Goal: Ask a question

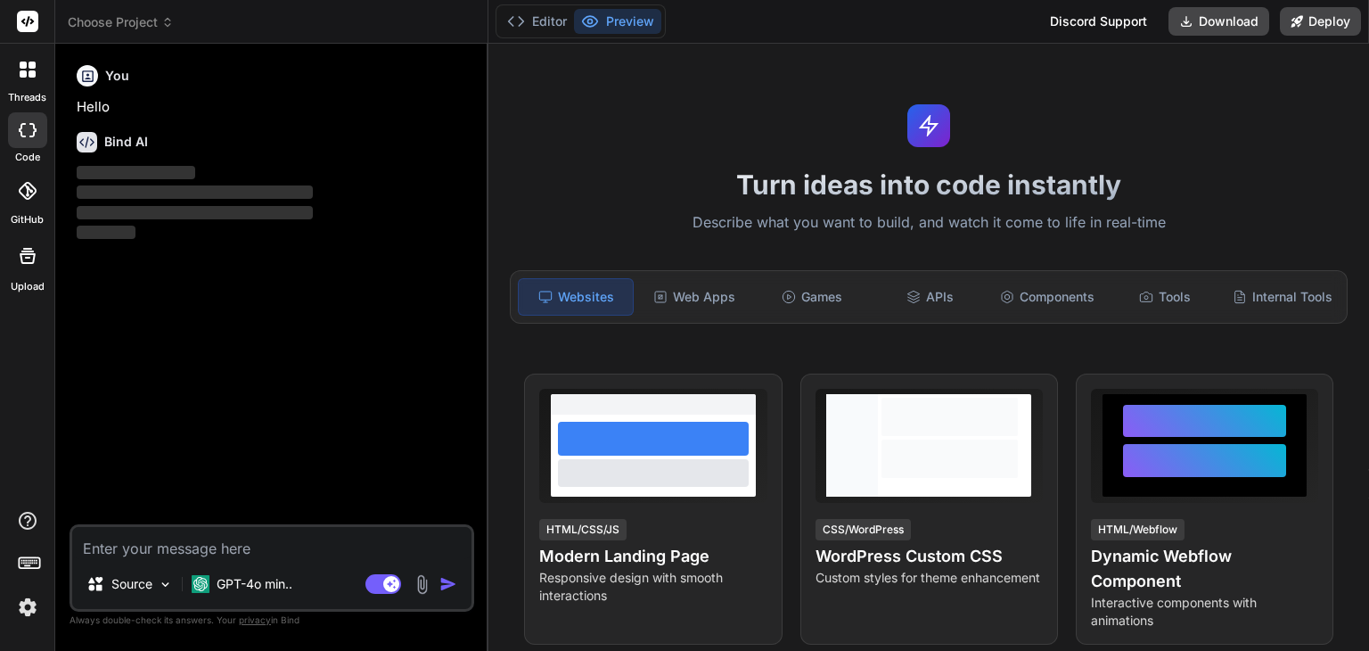
click at [18, 79] on div at bounding box center [27, 69] width 37 height 37
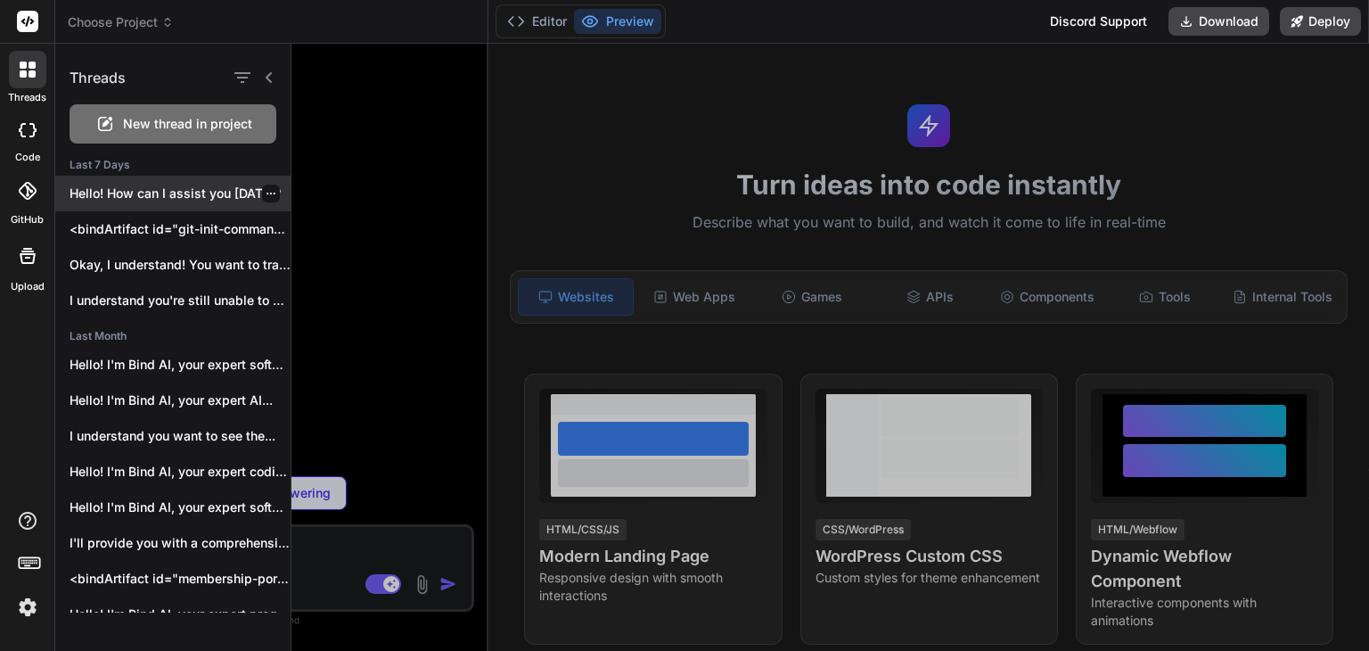
click at [176, 202] on div "Hello! How can I assist you [DATE]?" at bounding box center [172, 194] width 235 height 36
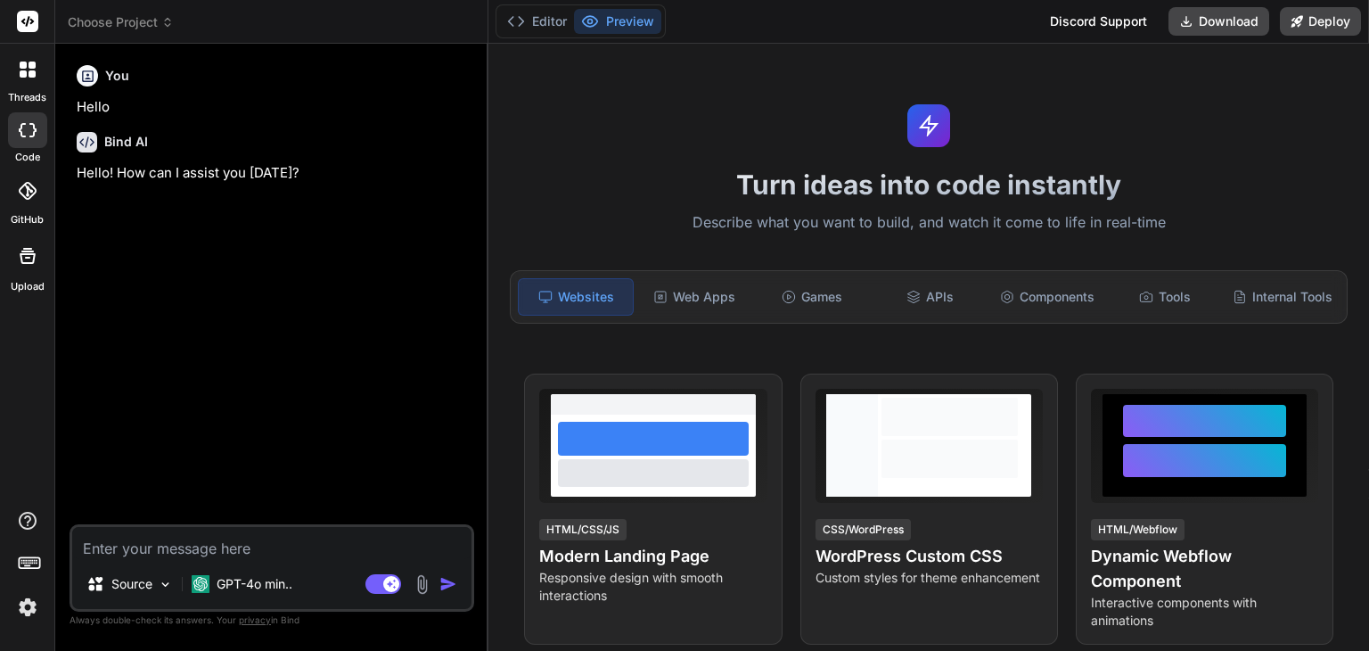
click at [21, 90] on label "threads" at bounding box center [27, 97] width 38 height 15
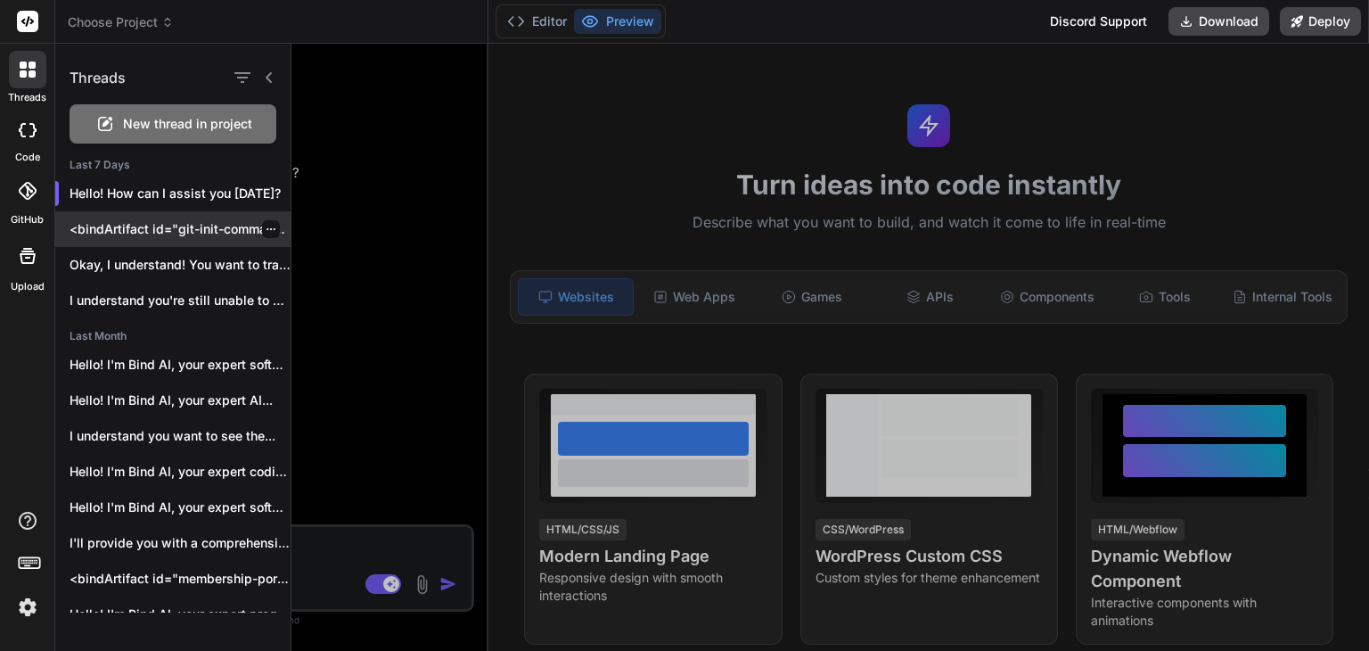
click at [134, 230] on p "<bindArtifact id="git-init-command" title="Initialize Git Repository"> <bindAct…" at bounding box center [180, 229] width 221 height 18
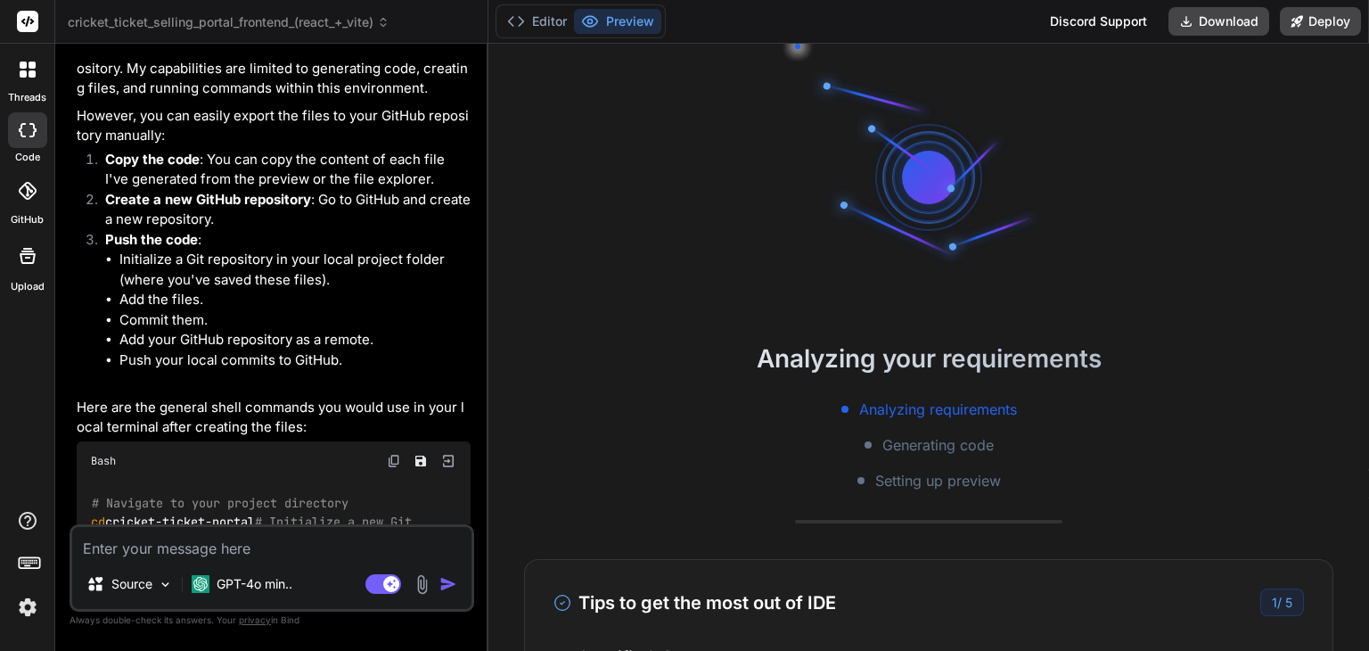
scroll to position [86, 0]
click at [275, 150] on li "Copy the code : You can copy the content of each file I've generated from the p…" at bounding box center [281, 170] width 380 height 40
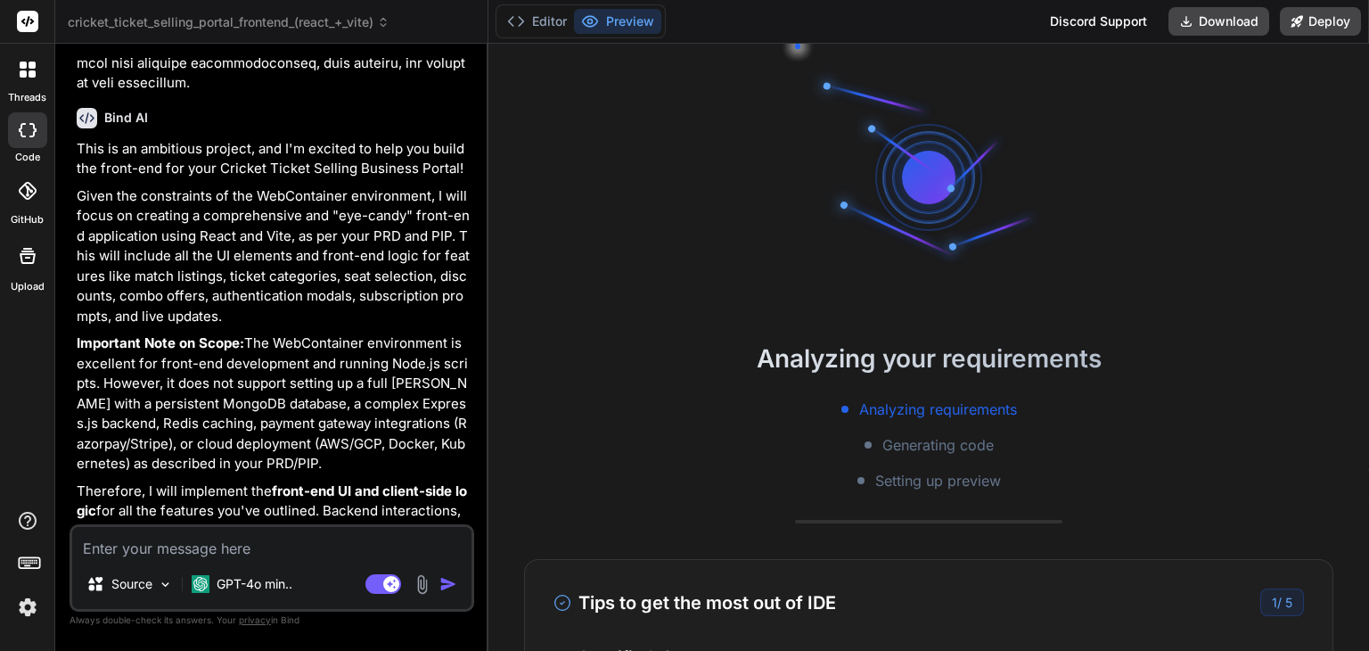
scroll to position [2042, 0]
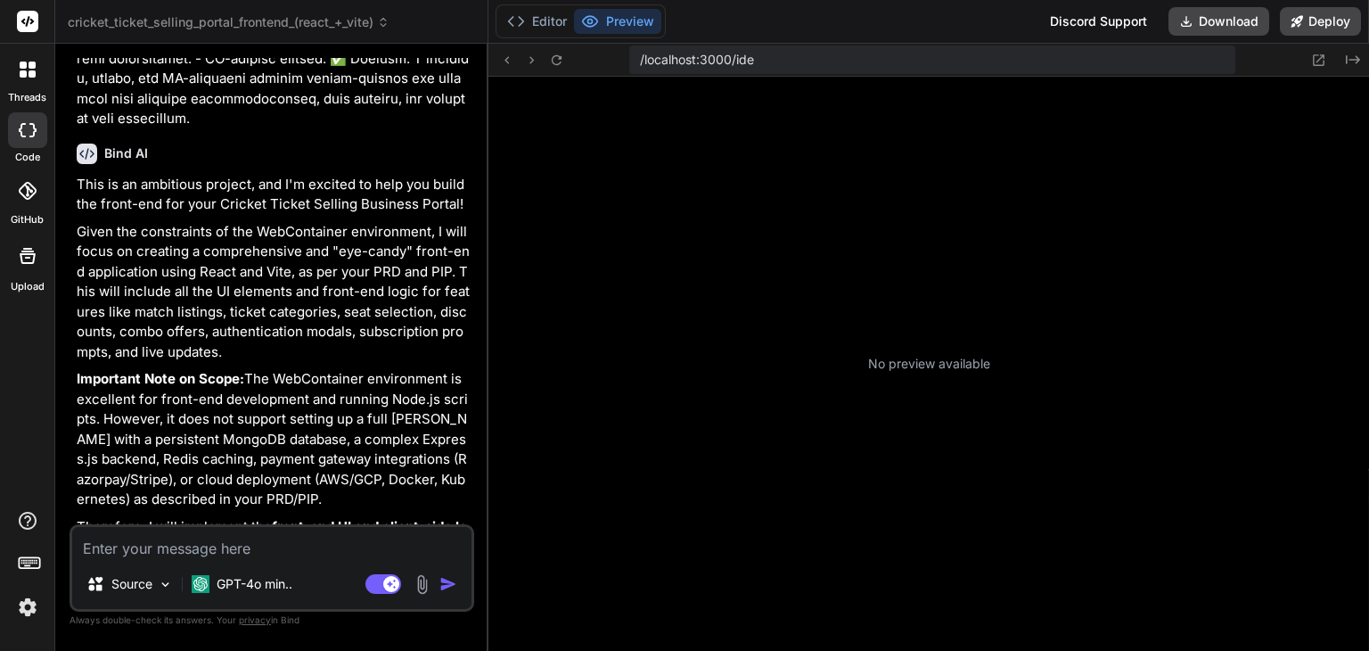
type textarea "x"
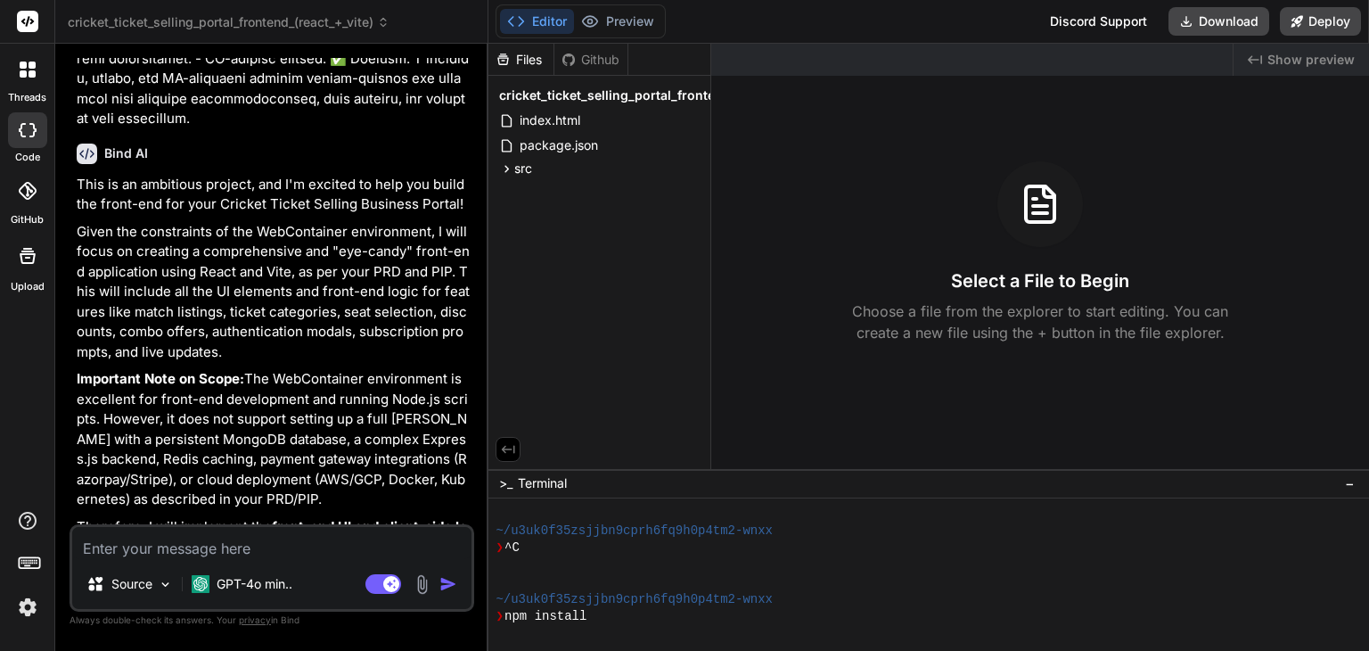
scroll to position [274, 0]
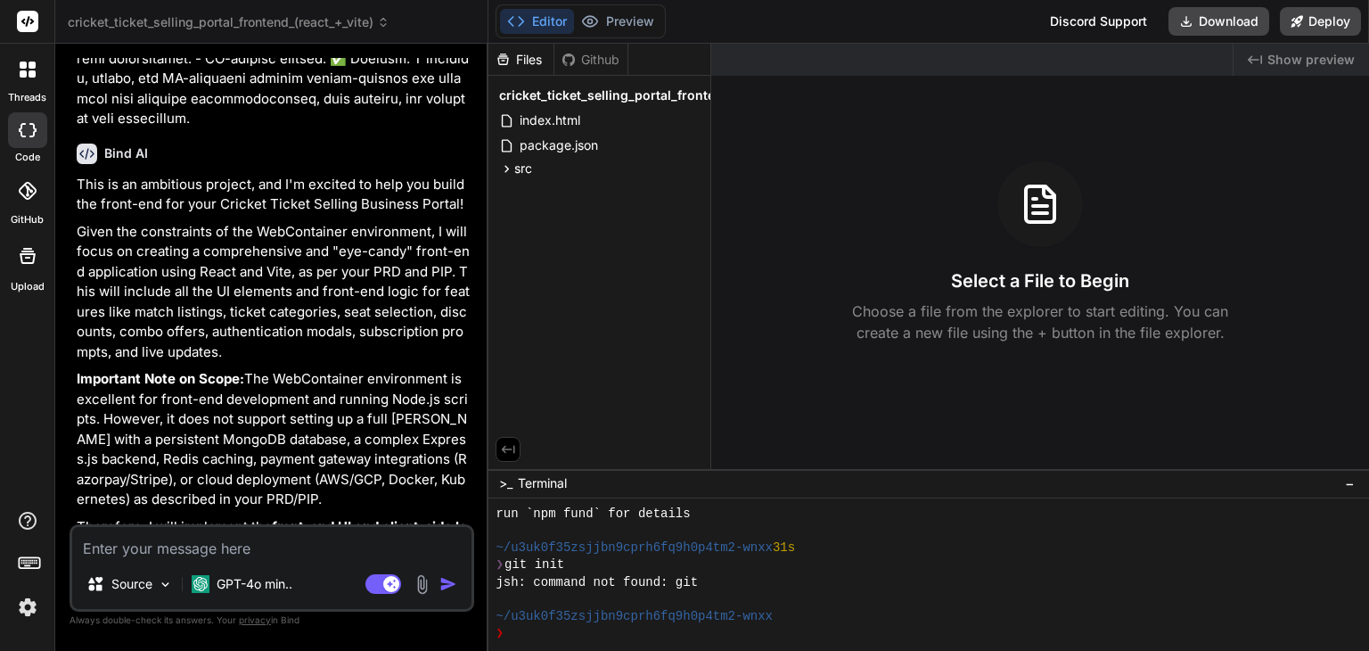
click at [307, 546] on textarea at bounding box center [271, 543] width 399 height 32
type textarea "s"
type textarea "x"
type textarea "sh"
type textarea "x"
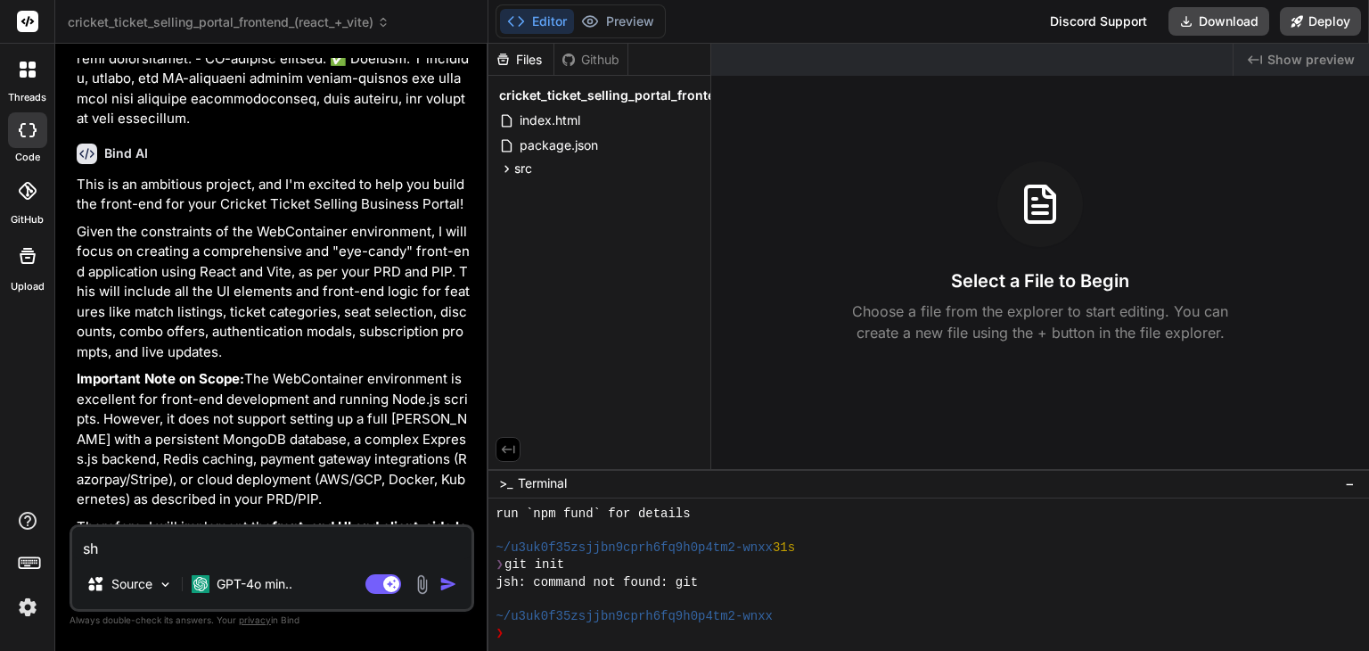
type textarea "sho"
type textarea "x"
type textarea "show"
type textarea "x"
type textarea "show"
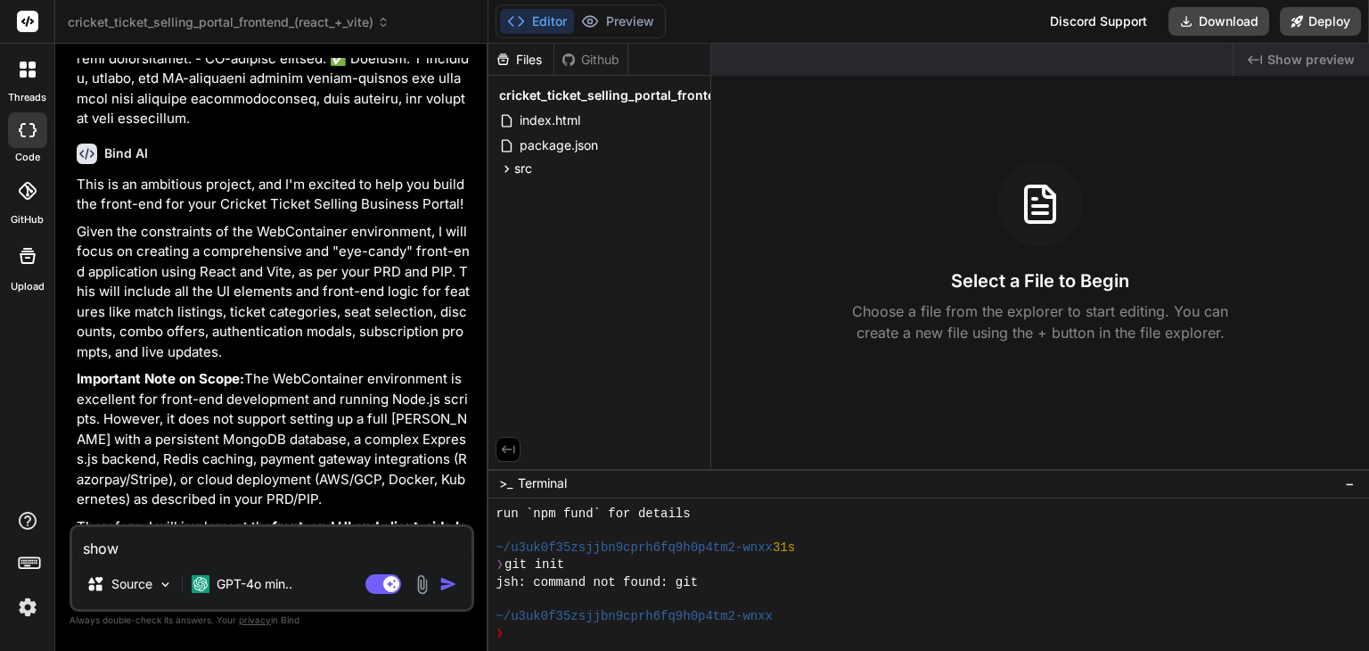
type textarea "x"
type textarea "show m"
type textarea "x"
type textarea "show me"
type textarea "x"
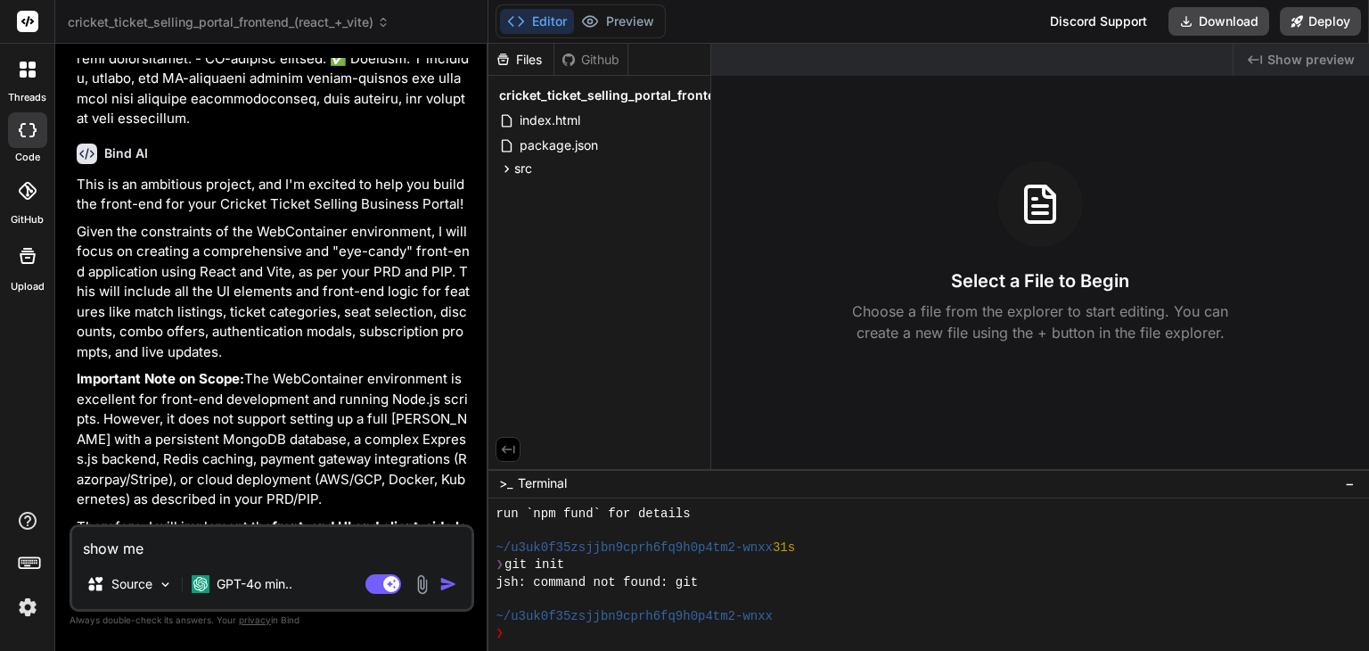
type textarea "show me"
type textarea "x"
type textarea "show me p"
type textarea "x"
type textarea "show me pr"
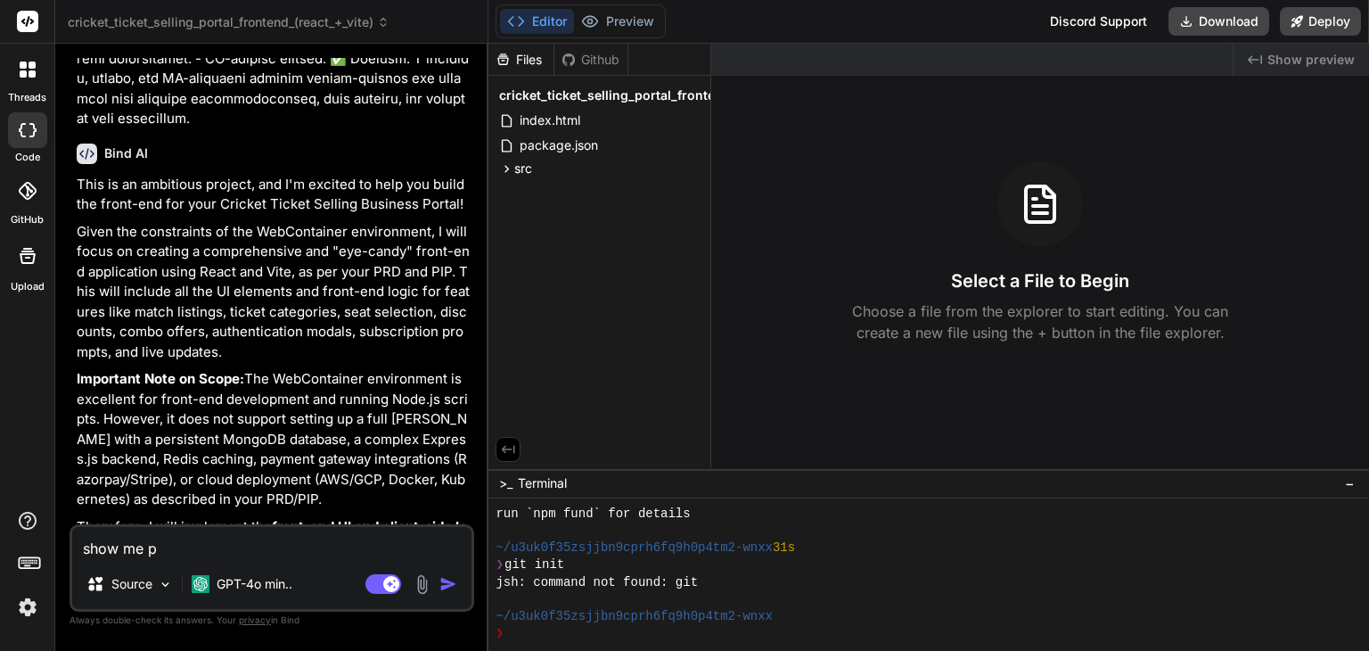
type textarea "x"
type textarea "show me pre"
type textarea "x"
type textarea "show me prev"
type textarea "x"
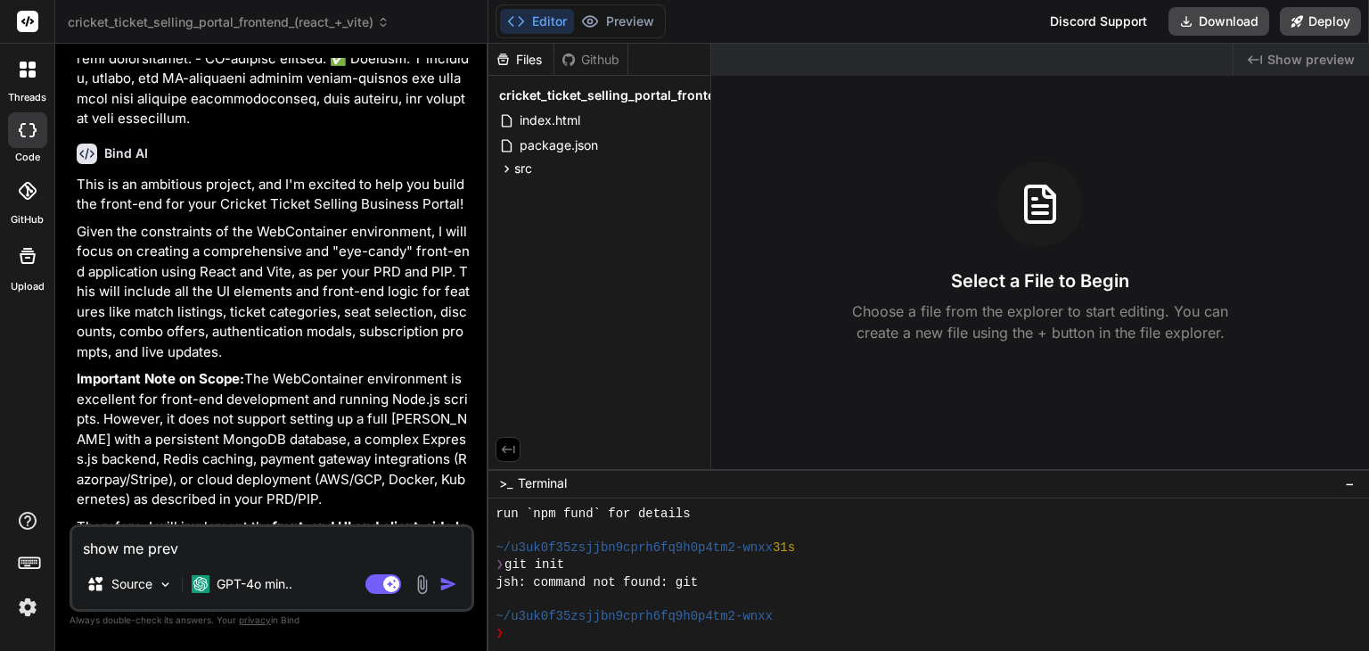
type textarea "show me previ"
type textarea "x"
type textarea "show me previe"
type textarea "x"
type textarea "show me preview"
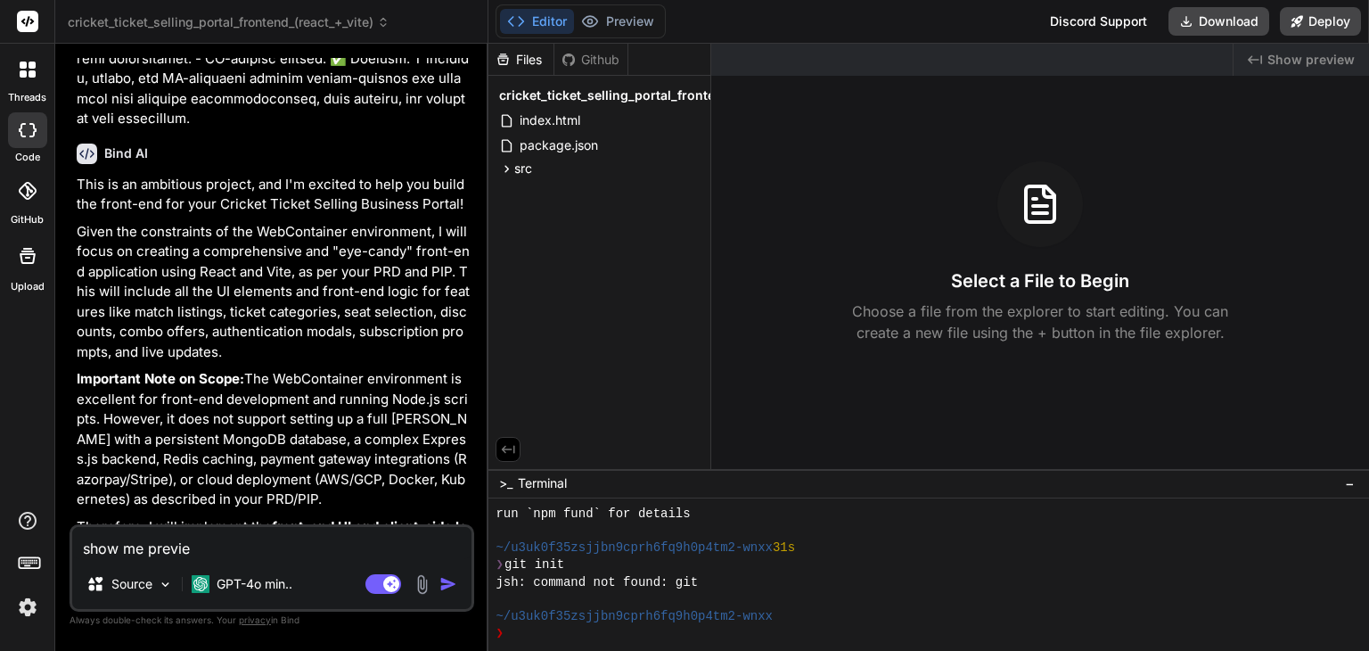
type textarea "x"
type textarea "show me preview"
click at [461, 586] on button "button" at bounding box center [451, 584] width 25 height 18
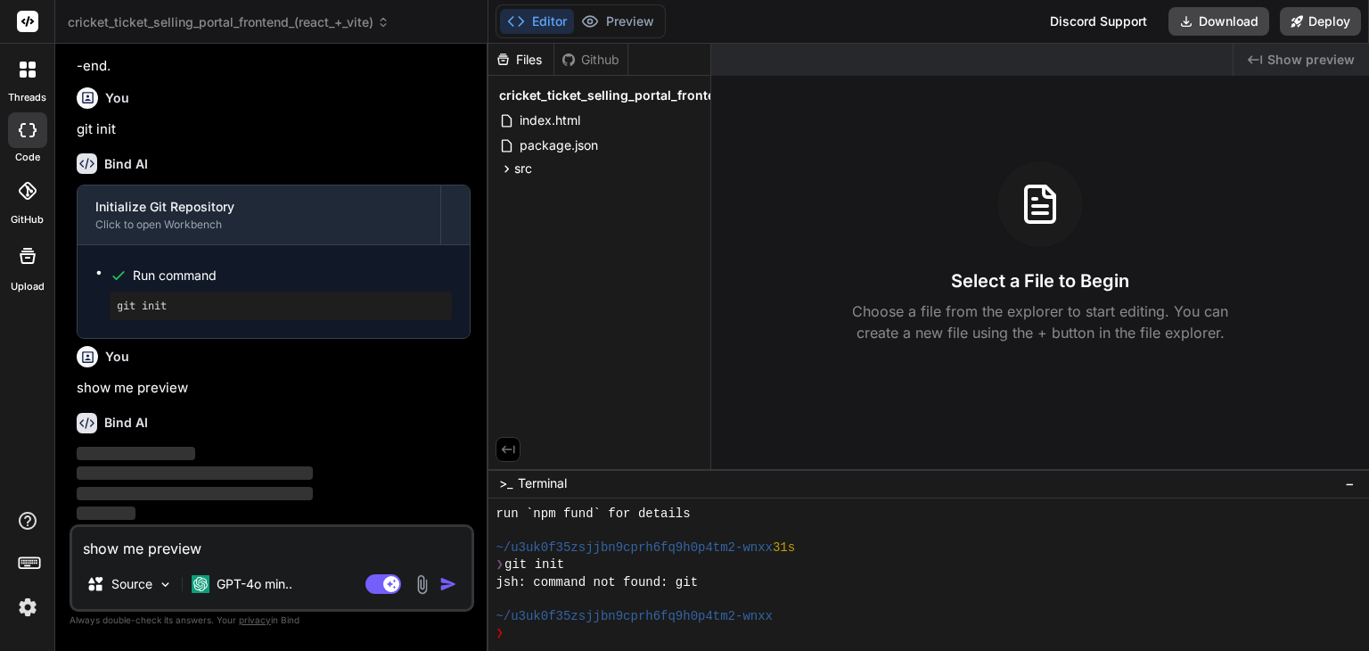
scroll to position [5144, 0]
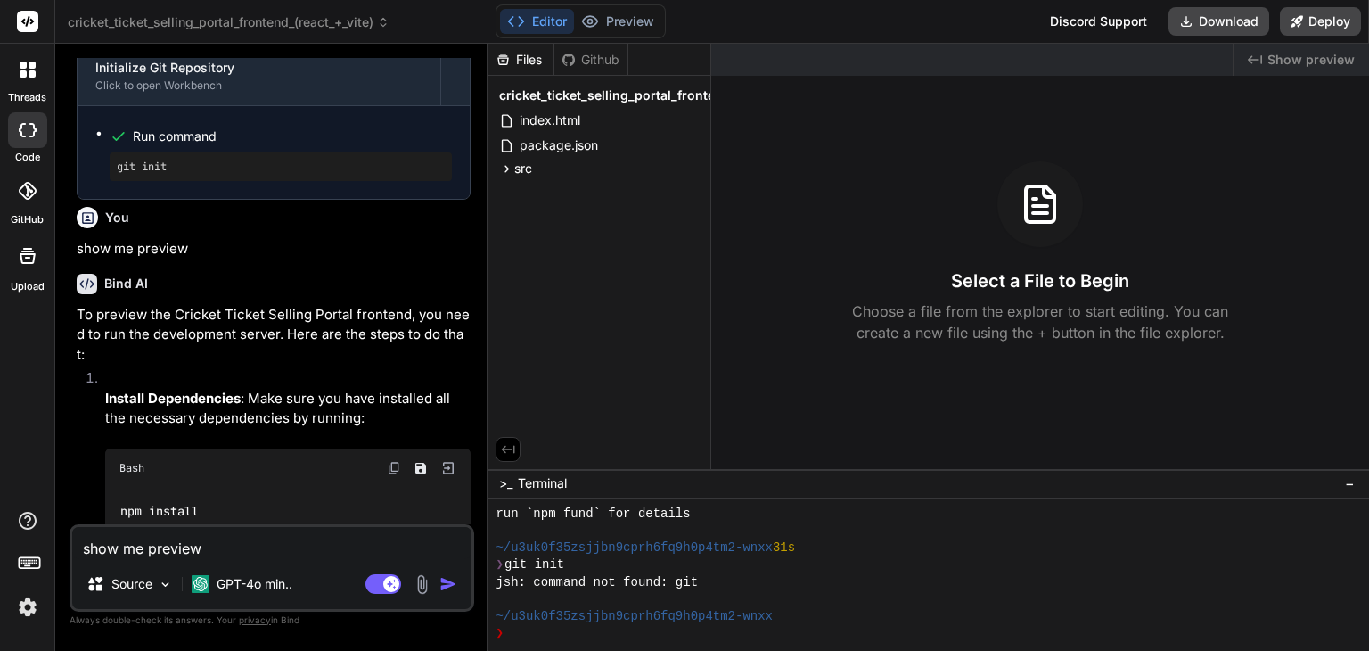
type textarea "x"
click at [435, 429] on p "Install Dependencies : Make sure you have installed all the necessary dependenc…" at bounding box center [287, 409] width 365 height 40
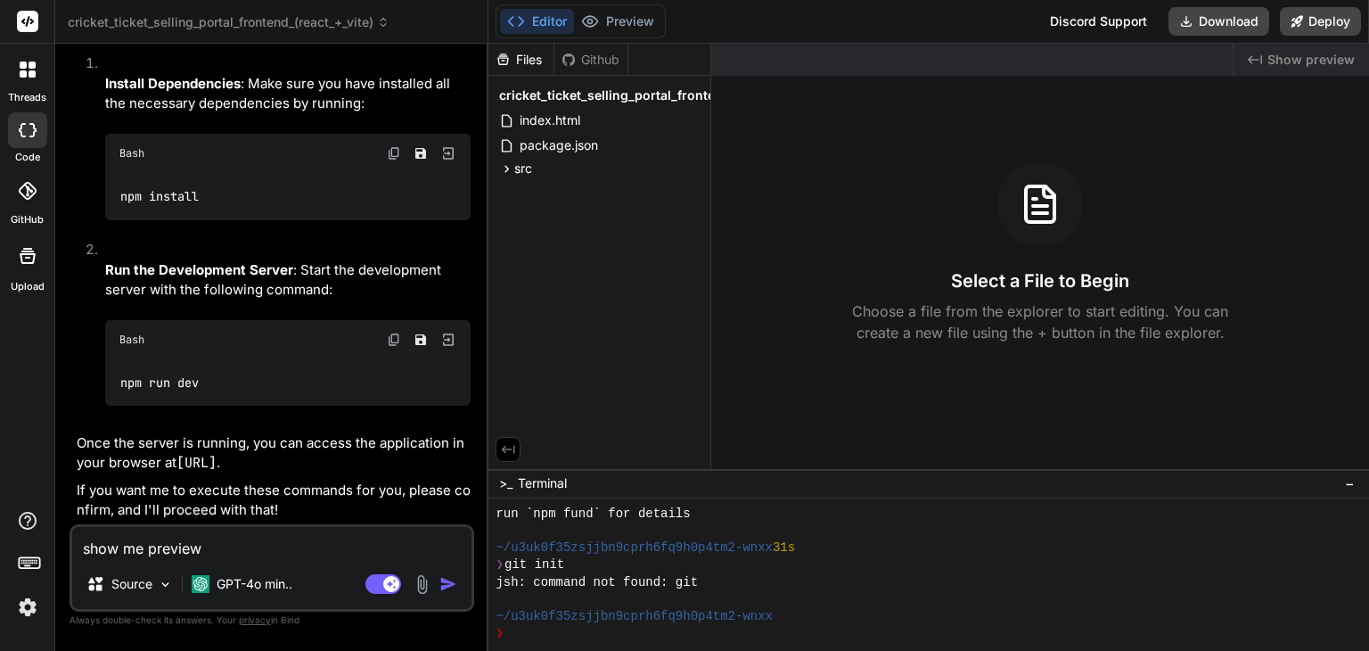
scroll to position [5578, 0]
